Goal: Information Seeking & Learning: Check status

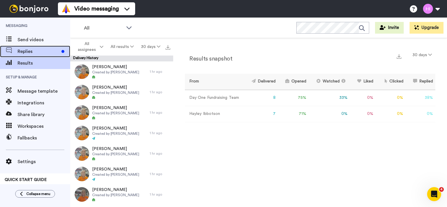
click at [30, 51] on span "Replies" at bounding box center [39, 51] width 42 height 7
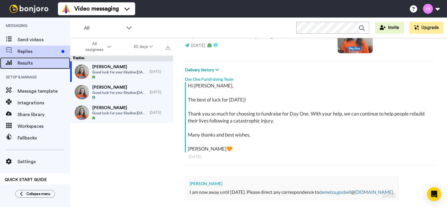
click at [30, 61] on span "Results" at bounding box center [44, 63] width 53 height 7
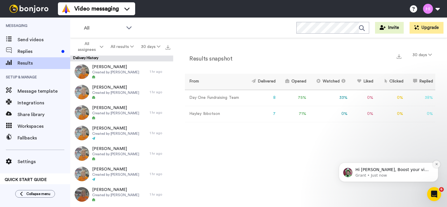
click at [435, 163] on icon "Dismiss notification" at bounding box center [436, 164] width 3 height 3
